Goal: Navigation & Orientation: Find specific page/section

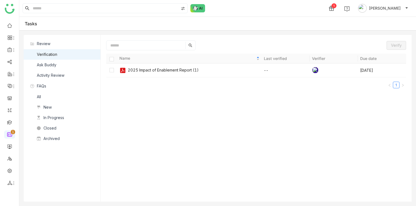
click at [18, 23] on ul "0 1 2 3 4 5 6 7 8 9" at bounding box center [9, 105] width 19 height 174
click at [8, 30] on ul "0 1 2 3 4 5 6 7 8 9" at bounding box center [9, 105] width 19 height 174
click at [6, 18] on ul "0 1 2 3 4 5 6 7 8 9" at bounding box center [9, 105] width 19 height 174
click at [10, 23] on link at bounding box center [9, 25] width 5 height 5
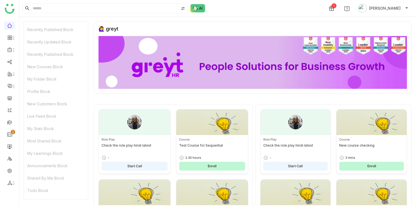
scroll to position [135, 0]
click at [51, 152] on div "My Learnings Block" at bounding box center [56, 153] width 64 height 12
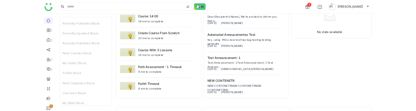
scroll to position [1579, 0]
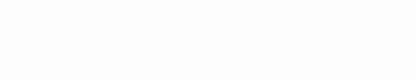
click at [156, 34] on body at bounding box center [208, 40] width 416 height 80
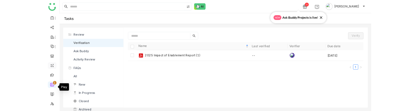
scroll to position [29, 0]
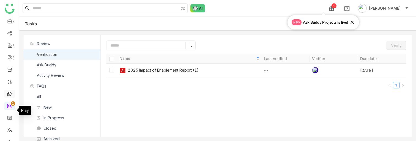
click at [10, 95] on link at bounding box center [9, 93] width 5 height 5
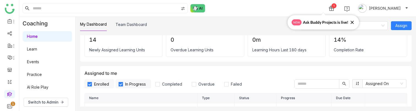
scroll to position [35, 0]
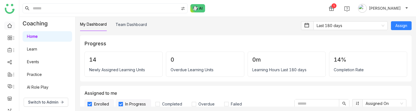
click at [9, 28] on link at bounding box center [9, 25] width 5 height 5
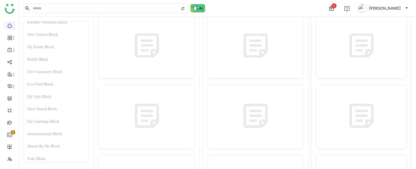
scroll to position [169, 0]
click at [49, 110] on div "My Learnings Block" at bounding box center [56, 119] width 64 height 12
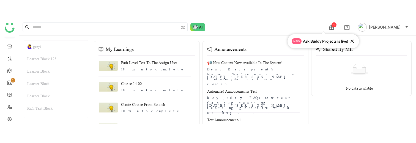
scroll to position [86, 0]
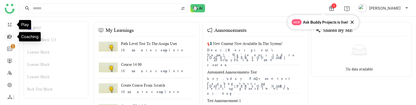
click at [10, 38] on link at bounding box center [9, 36] width 5 height 5
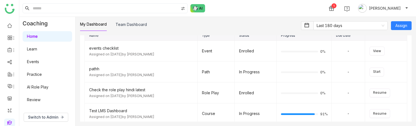
scroll to position [78, 0]
